Goal: Information Seeking & Learning: Learn about a topic

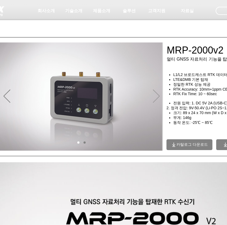
click at [155, 94] on icon "다음" at bounding box center [156, 96] width 7 height 13
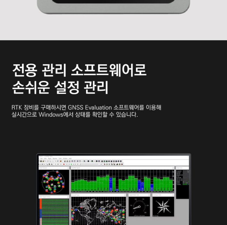
scroll to position [1363, 19]
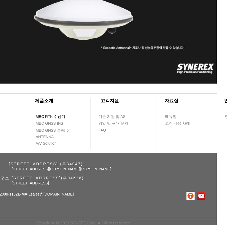
scroll to position [1910, 0]
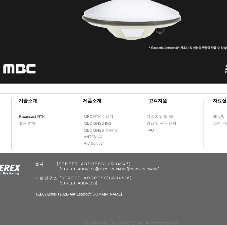
click at [33, 117] on span "Broadcast RTK" at bounding box center [32, 116] width 26 height 5
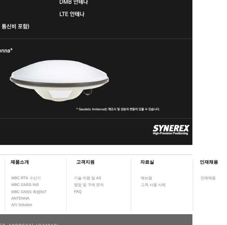
scroll to position [1910, 73]
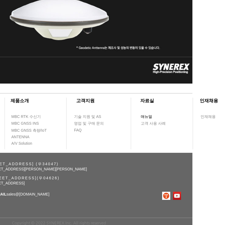
click at [148, 114] on span "매뉴얼" at bounding box center [146, 116] width 11 height 5
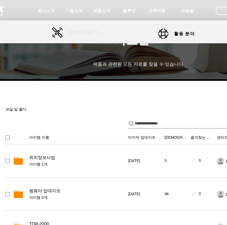
click at [85, 30] on span "Broadcast RTK" at bounding box center [86, 32] width 37 height 11
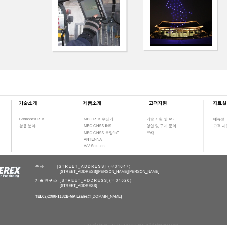
scroll to position [1170, 78]
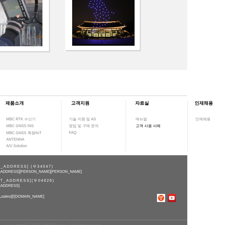
click at [147, 123] on span "고객 사용 사례" at bounding box center [148, 125] width 25 height 5
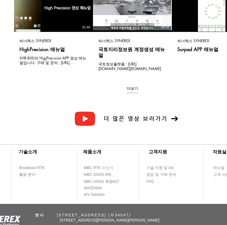
scroll to position [183, 0]
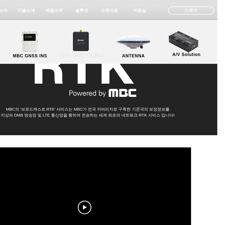
scroll to position [0, 0]
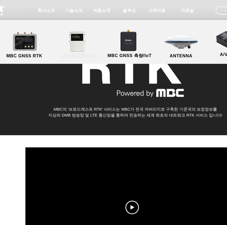
click at [96, 45] on link "MBC GNSS INS" at bounding box center [77, 45] width 49 height 28
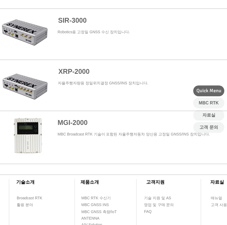
scroll to position [337, 2]
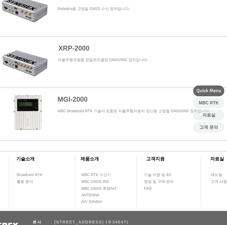
scroll to position [0, 0]
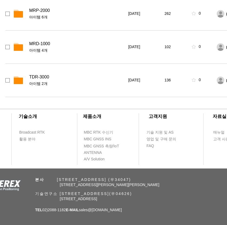
scroll to position [261, 0]
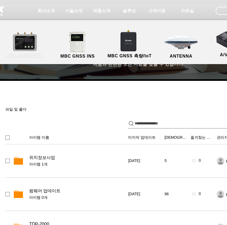
click at [39, 44] on link "MBC GNSS RTK" at bounding box center [24, 45] width 49 height 28
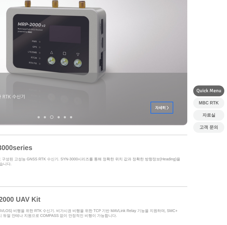
scroll to position [84, 78]
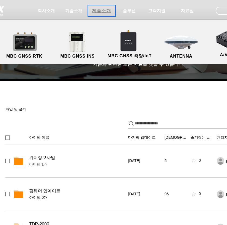
click at [100, 12] on span "제품소개" at bounding box center [101, 11] width 19 height 6
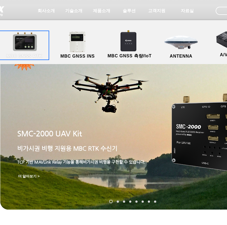
click at [34, 51] on link "MBC GNSS RTK" at bounding box center [24, 45] width 49 height 28
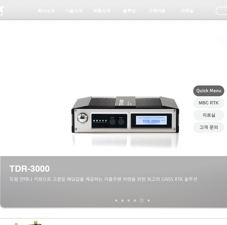
click at [44, 52] on div at bounding box center [132, 40] width 265 height 80
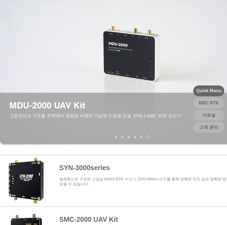
scroll to position [72, 0]
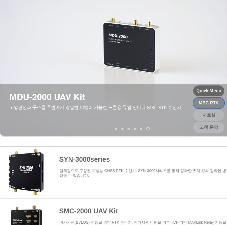
click at [219, 105] on link "MBC RTK" at bounding box center [209, 103] width 31 height 11
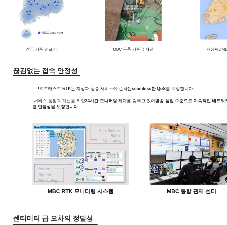
scroll to position [645, 0]
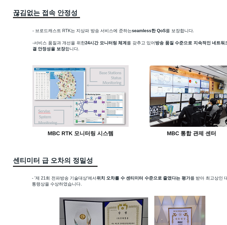
click at [188, 49] on h2 "- 브로드캐스트 RTK는 지상파 방송 서비스에 준하는 seamless한 QoS 를 보장합니다. -서비스 품질과 개선을 위한 24시간 모니터링 …" at bounding box center [135, 40] width 206 height 24
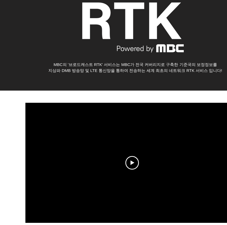
scroll to position [0, 0]
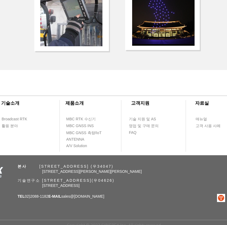
scroll to position [1170, 0]
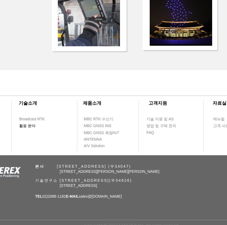
click at [25, 124] on span "활용 분야" at bounding box center [27, 125] width 16 height 5
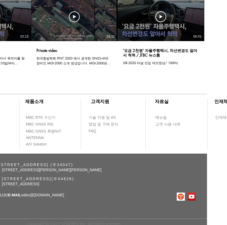
scroll to position [478, 78]
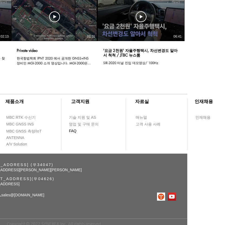
click at [72, 133] on link "FAQ" at bounding box center [84, 131] width 31 height 7
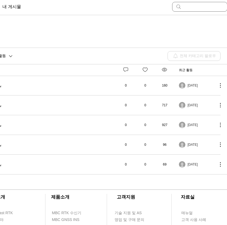
scroll to position [99, 0]
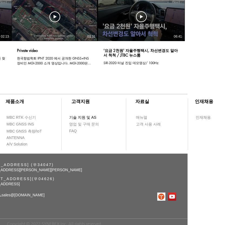
scroll to position [478, 78]
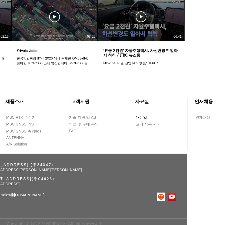
click at [149, 115] on span "매뉴얼" at bounding box center [151, 118] width 31 height 6
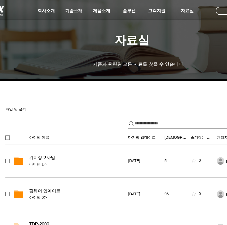
click at [164, 121] on input "파일 공유" at bounding box center [197, 124] width 125 height 10
type input "***"
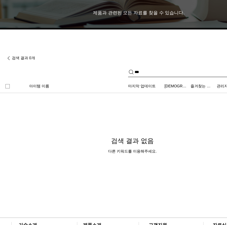
scroll to position [52, 0]
